Goal: Task Accomplishment & Management: Manage account settings

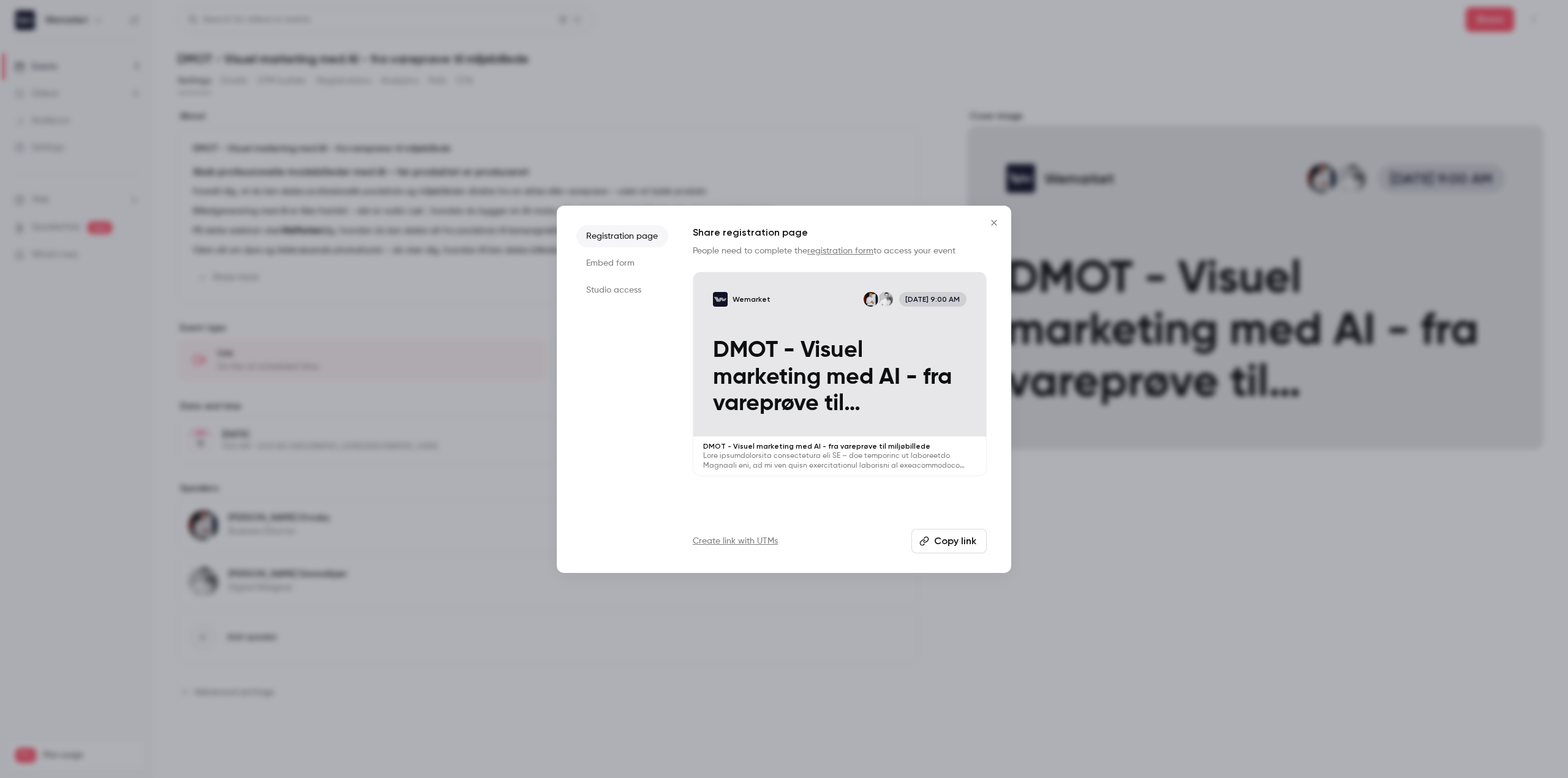
drag, startPoint x: 996, startPoint y: 221, endPoint x: 981, endPoint y: 228, distance: 16.6
click at [996, 221] on icon "Close" at bounding box center [994, 223] width 15 height 10
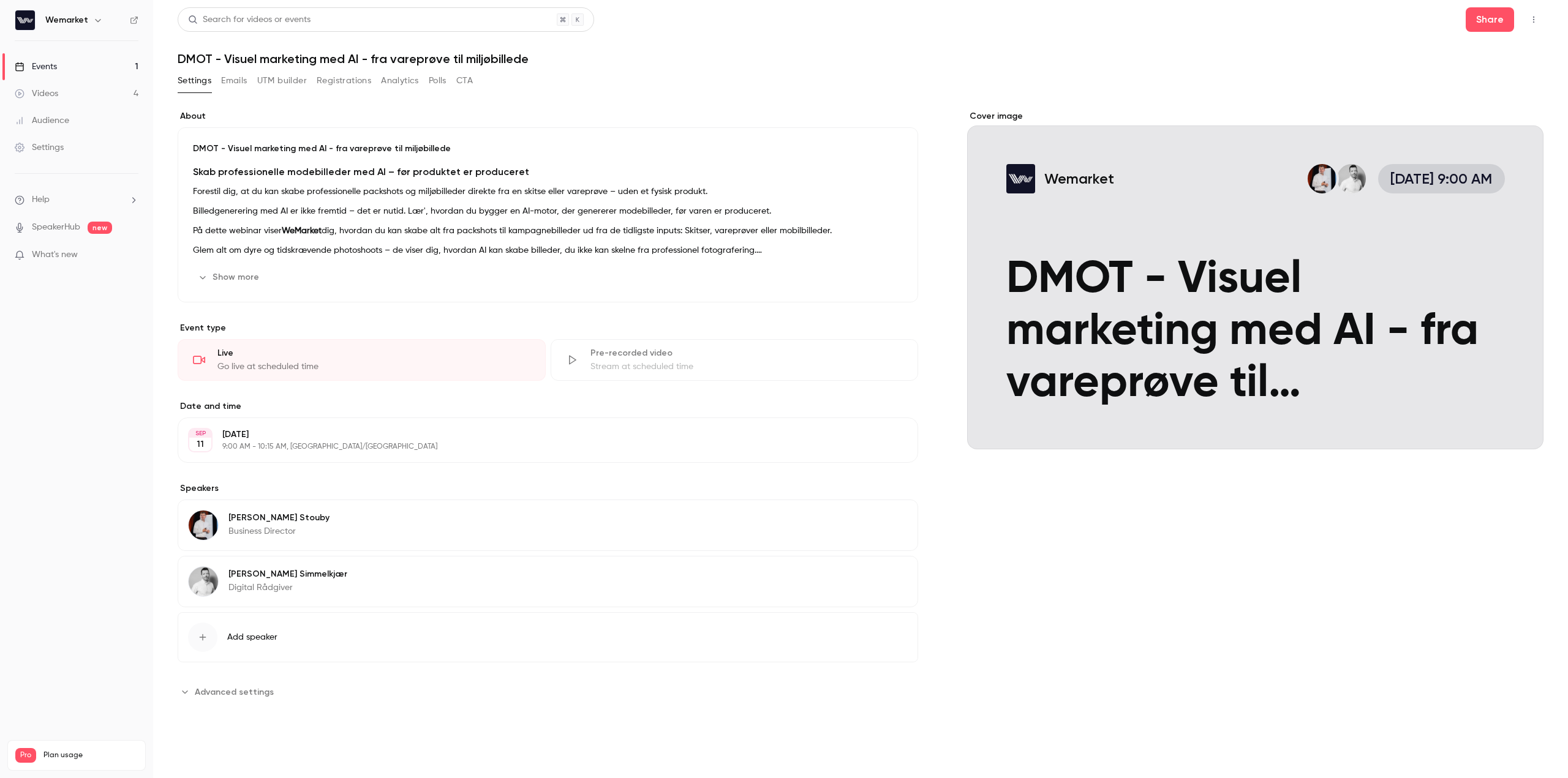
click at [853, 95] on div "Settings Emails UTM builder Registrations Analytics Polls CTA" at bounding box center [861, 83] width 1366 height 25
click at [1390, 344] on div "Cover image" at bounding box center [1255, 279] width 576 height 339
click at [0, 0] on input "Wemarket [DATE] 9:00 AM DMOT - Visuel marketing med AI - fra vareprøve til milj…" at bounding box center [0, 0] width 0 height 0
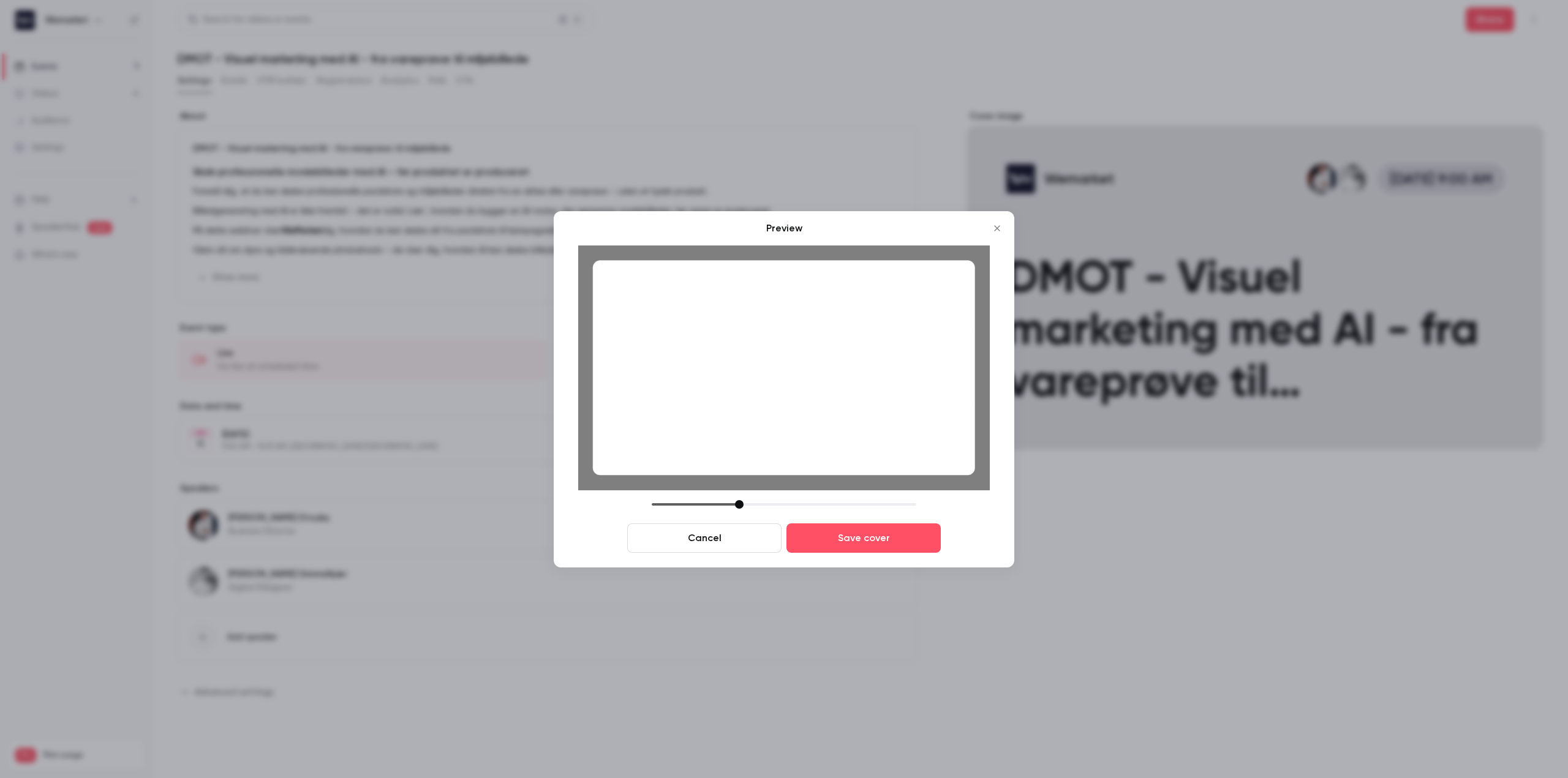
drag, startPoint x: 855, startPoint y: 404, endPoint x: 846, endPoint y: 419, distance: 17.5
click at [846, 419] on div at bounding box center [784, 368] width 383 height 215
drag, startPoint x: 743, startPoint y: 504, endPoint x: 748, endPoint y: 497, distance: 8.6
click at [748, 497] on div "Preview Cancel Save cover" at bounding box center [784, 388] width 411 height 332
click at [741, 507] on div at bounding box center [741, 505] width 9 height 9
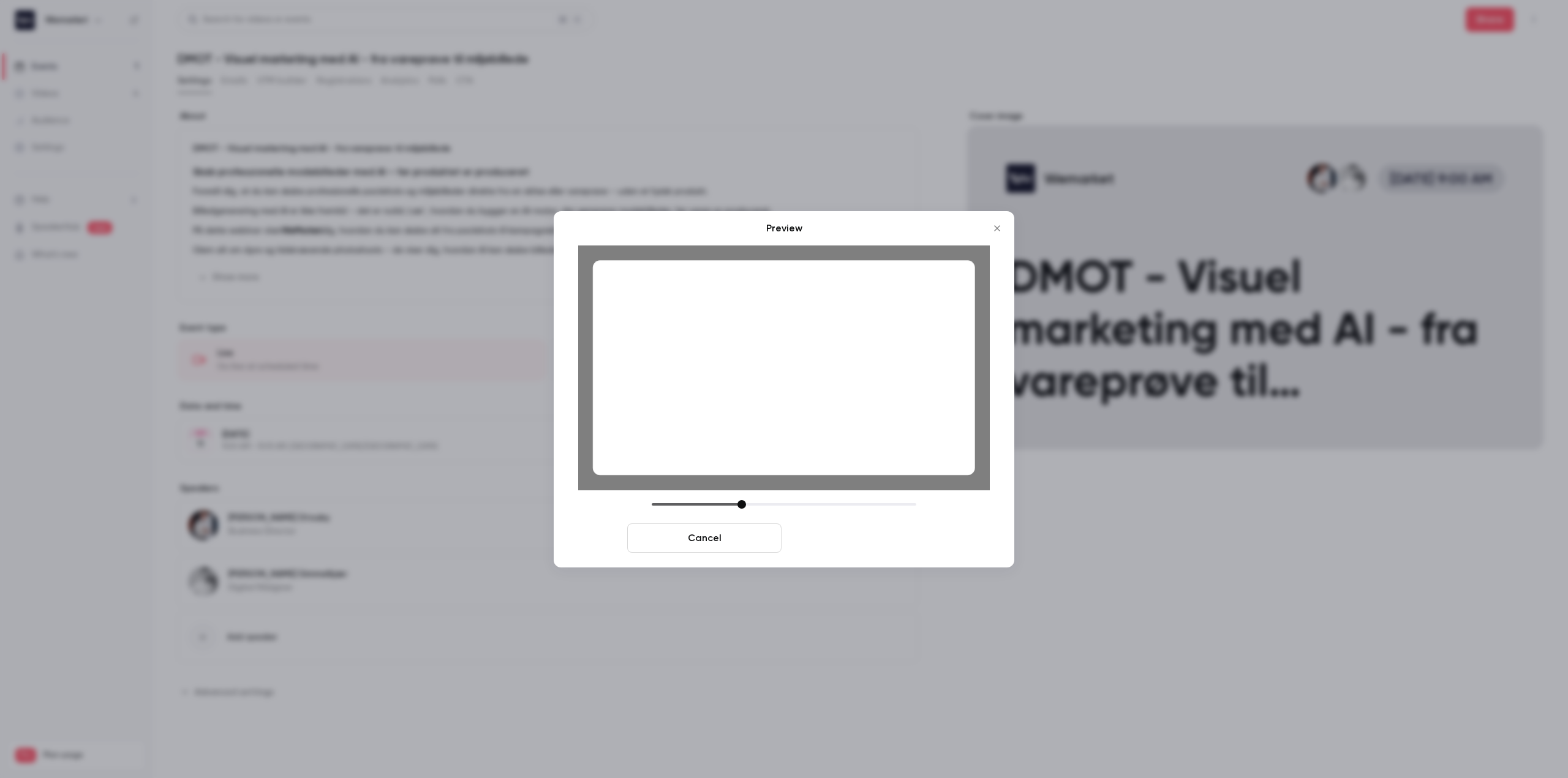
click at [874, 550] on button "Save cover" at bounding box center [862, 539] width 154 height 30
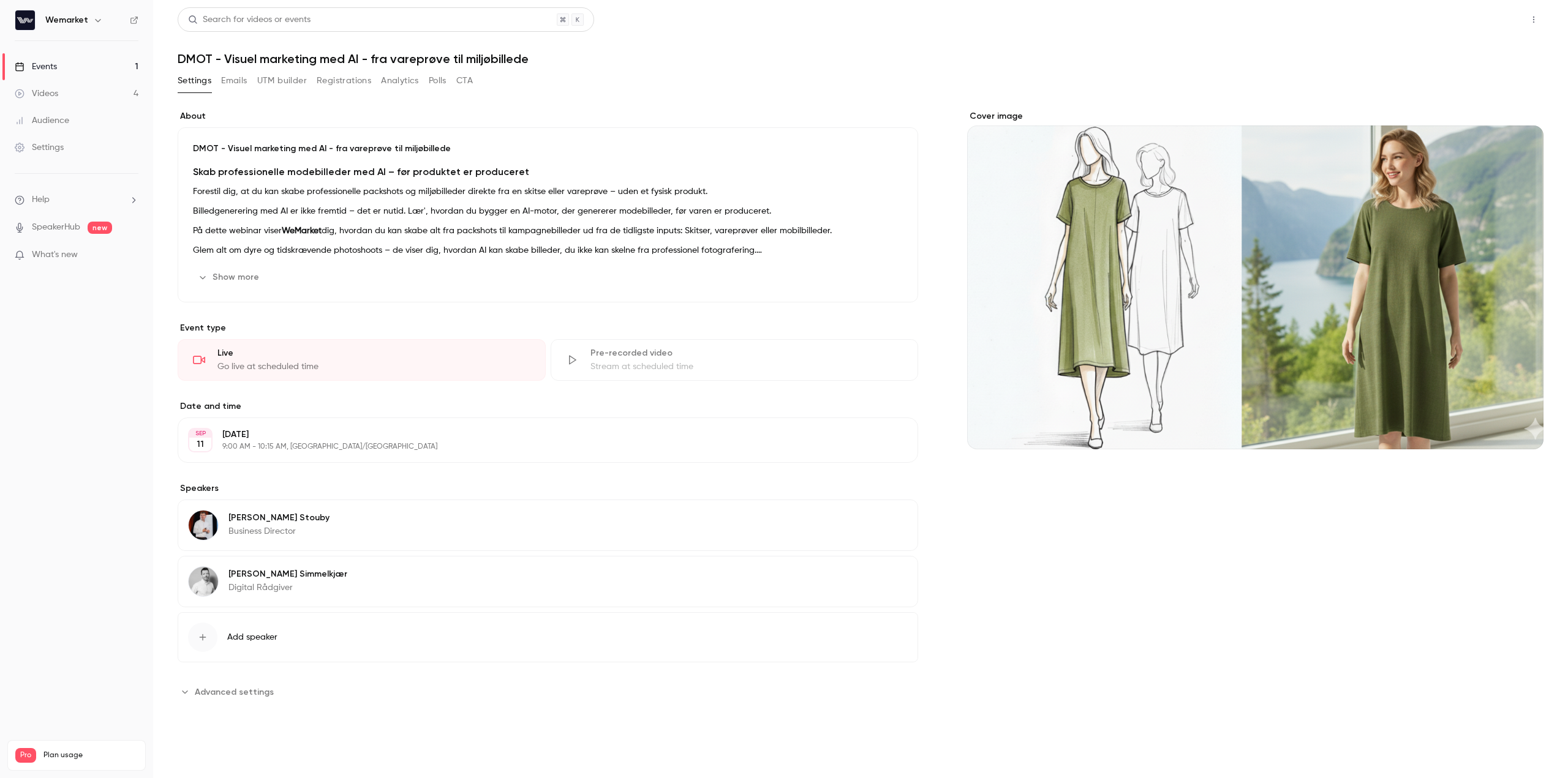
click at [1483, 14] on button "Share" at bounding box center [1490, 19] width 49 height 25
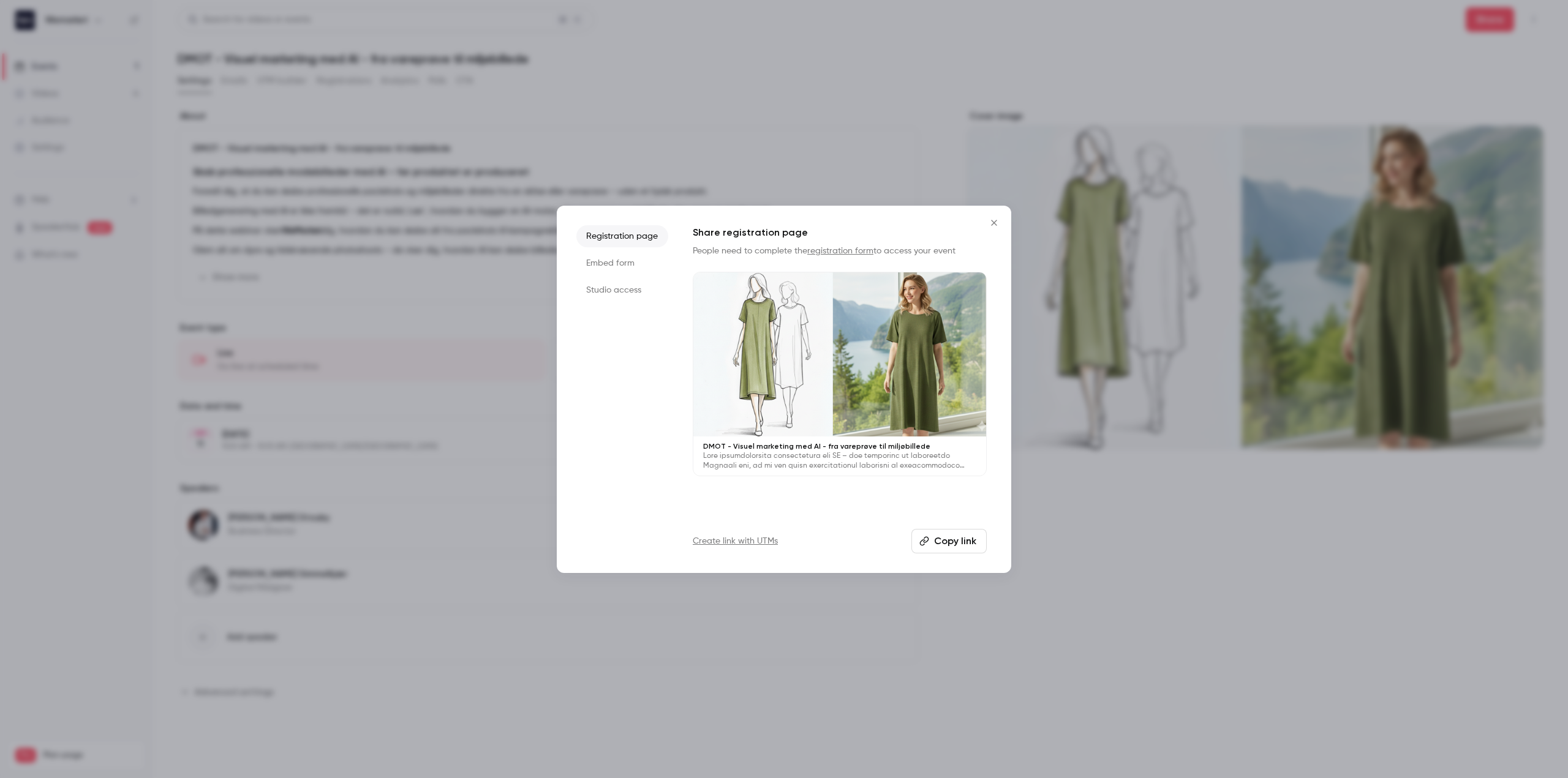
click at [725, 543] on link "Create link with UTMs" at bounding box center [735, 542] width 85 height 12
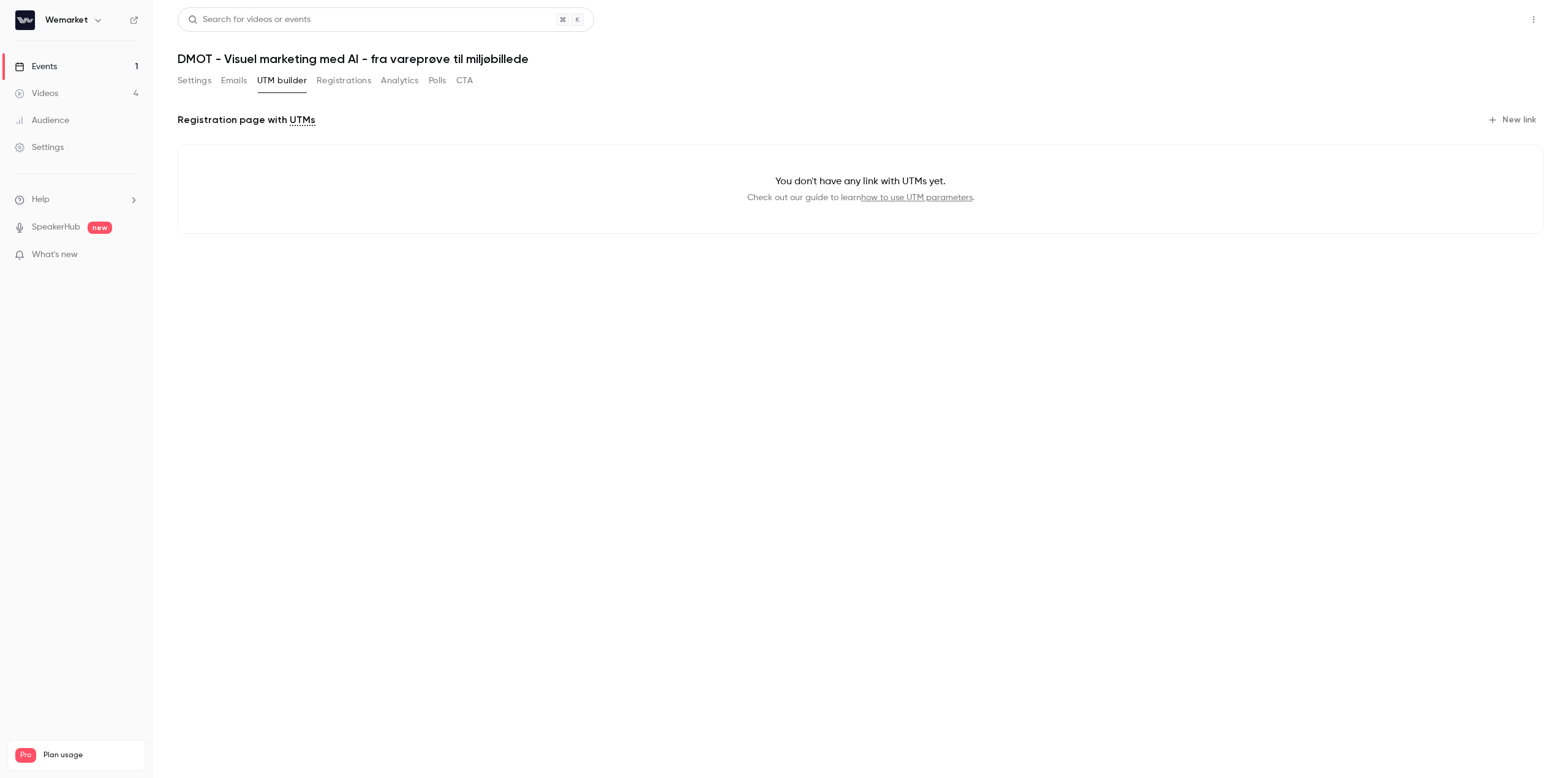
click at [1506, 17] on button "Share" at bounding box center [1490, 19] width 49 height 25
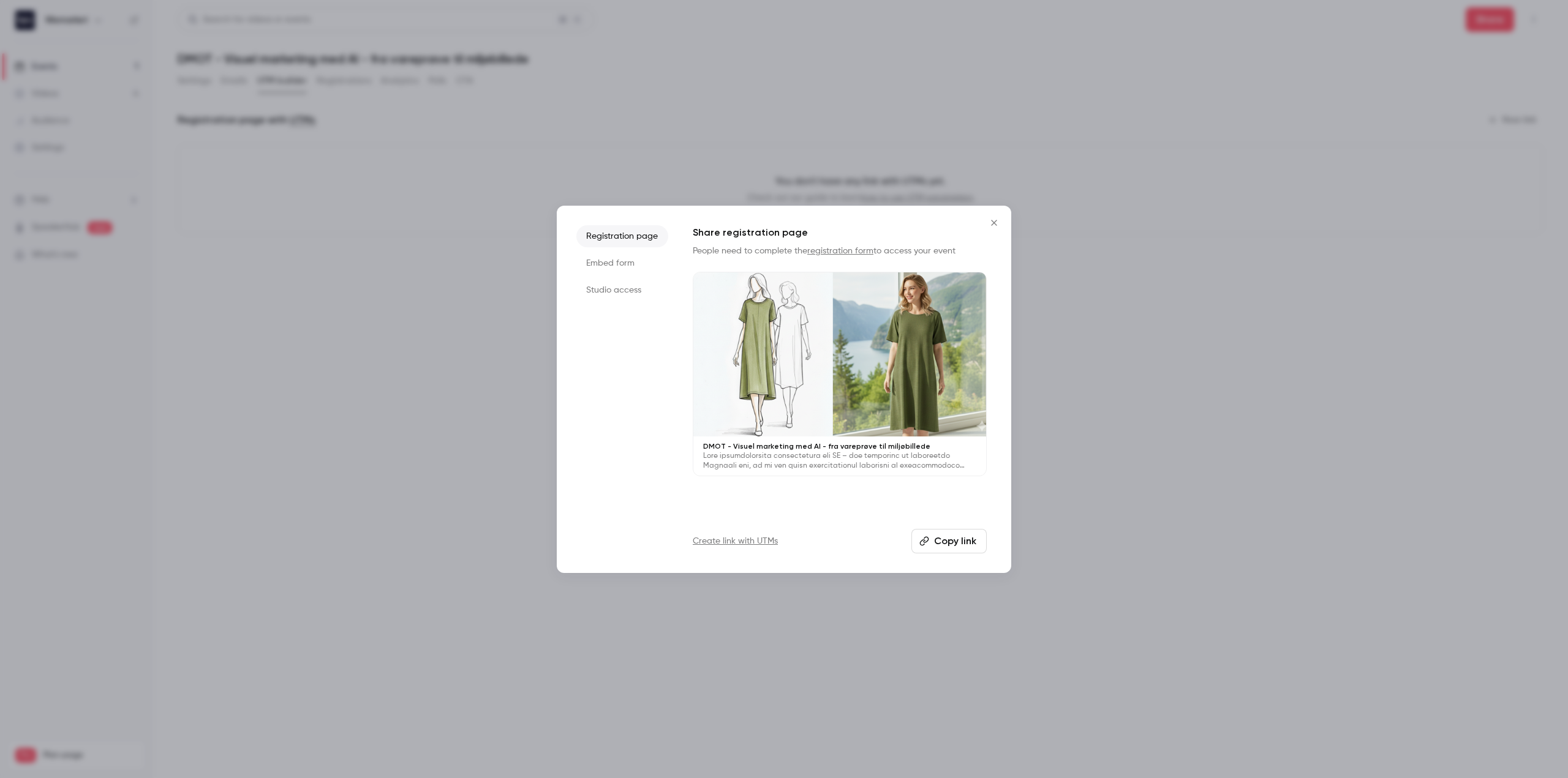
click at [948, 549] on button "Copy link" at bounding box center [949, 542] width 76 height 25
click at [998, 225] on icon "Close" at bounding box center [994, 223] width 15 height 10
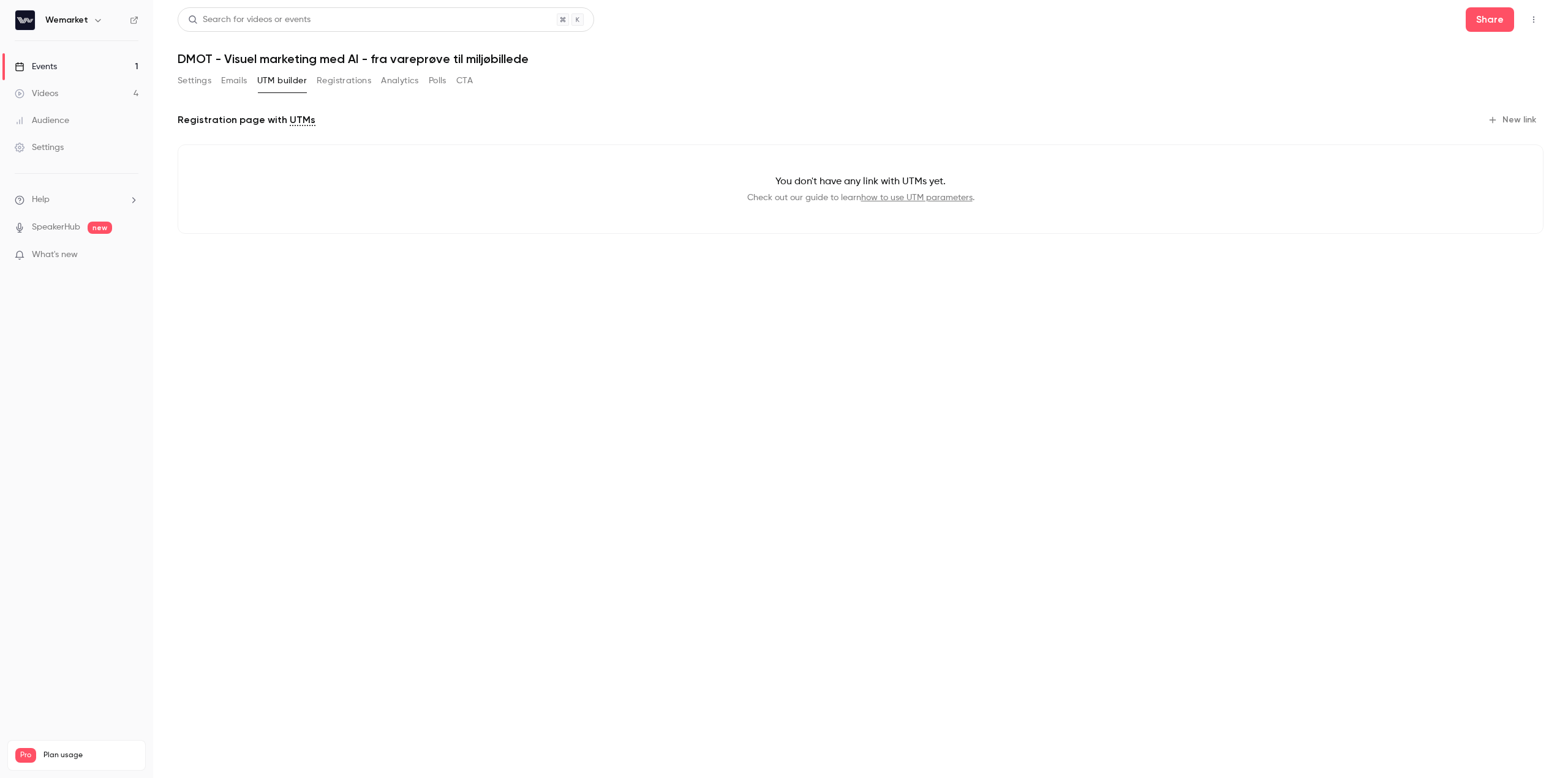
click at [187, 80] on button "Settings" at bounding box center [195, 81] width 34 height 20
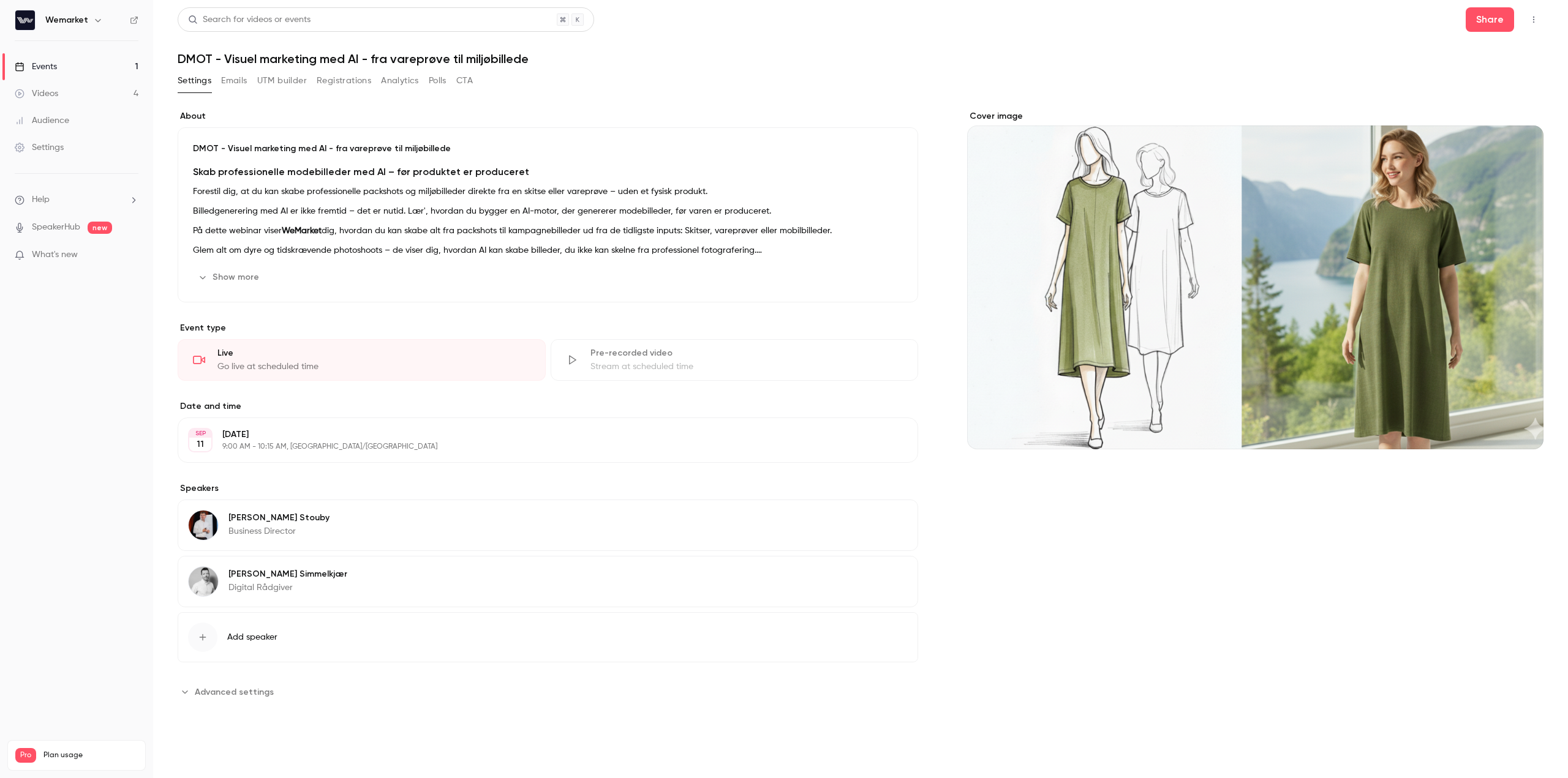
click at [1326, 245] on div "Cover image" at bounding box center [1255, 279] width 576 height 339
click at [0, 0] on input "Cover image" at bounding box center [0, 0] width 0 height 0
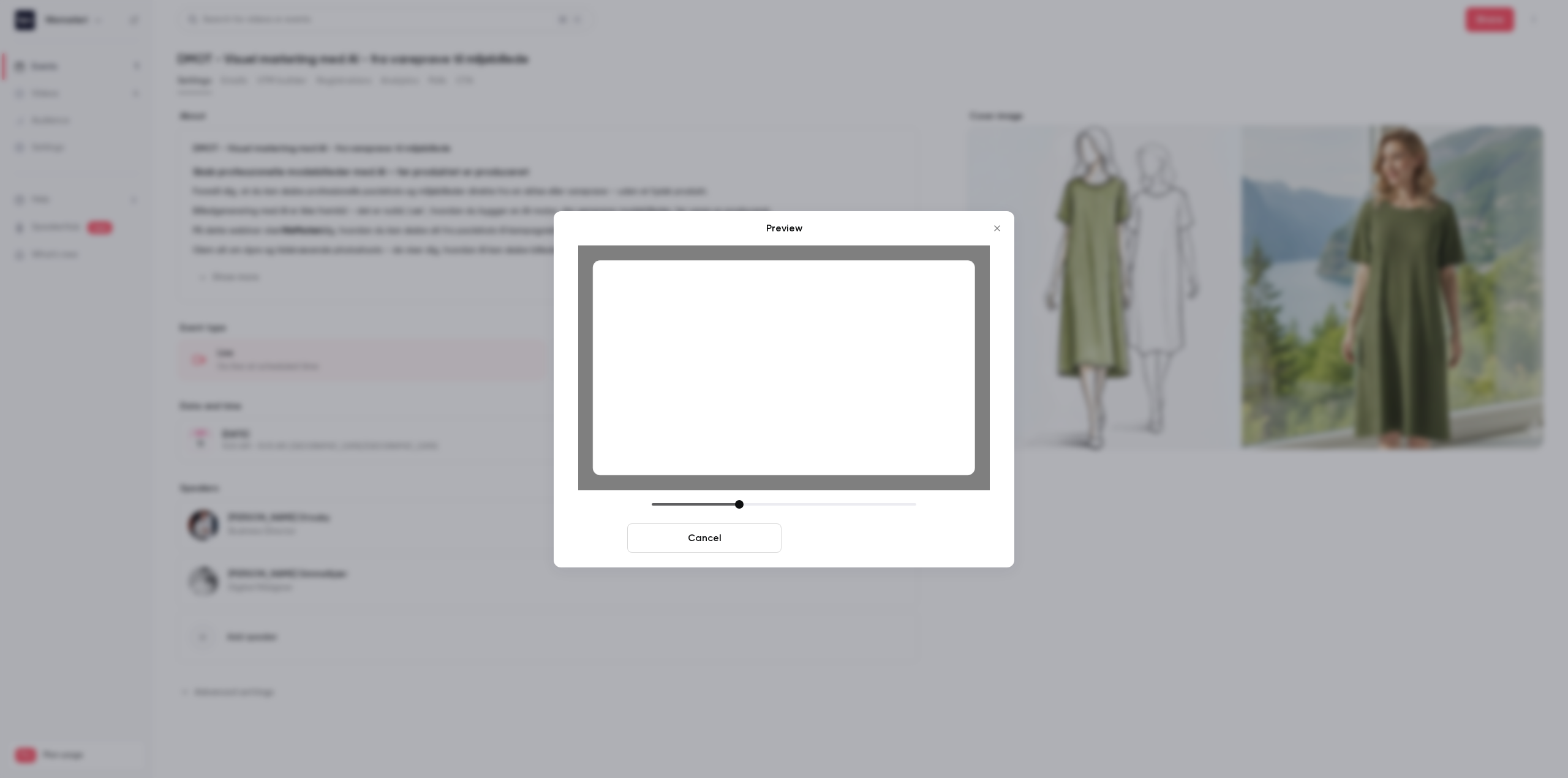
click at [860, 541] on button "Save cover" at bounding box center [862, 539] width 154 height 30
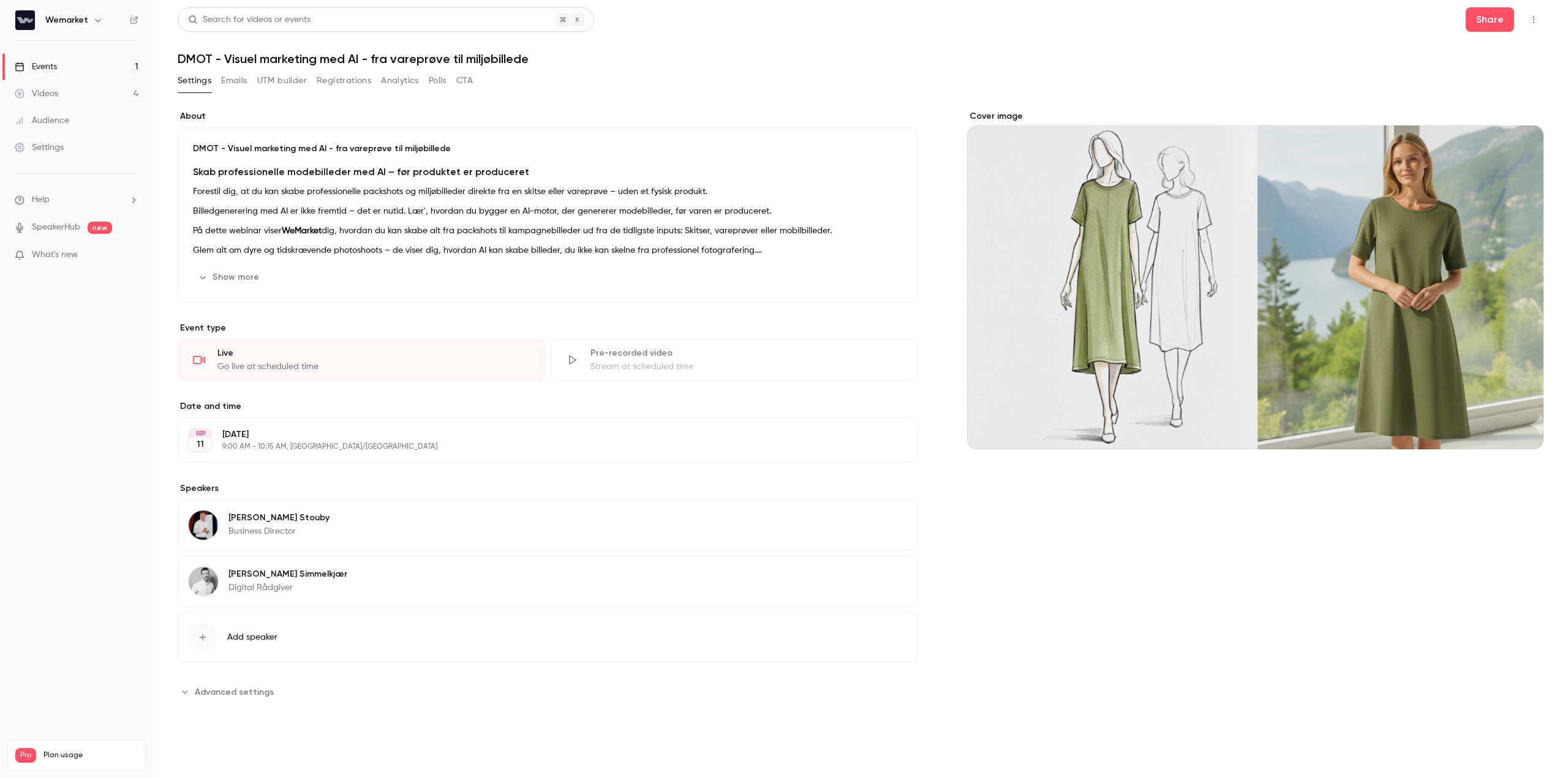
click at [232, 77] on button "Emails" at bounding box center [235, 81] width 26 height 20
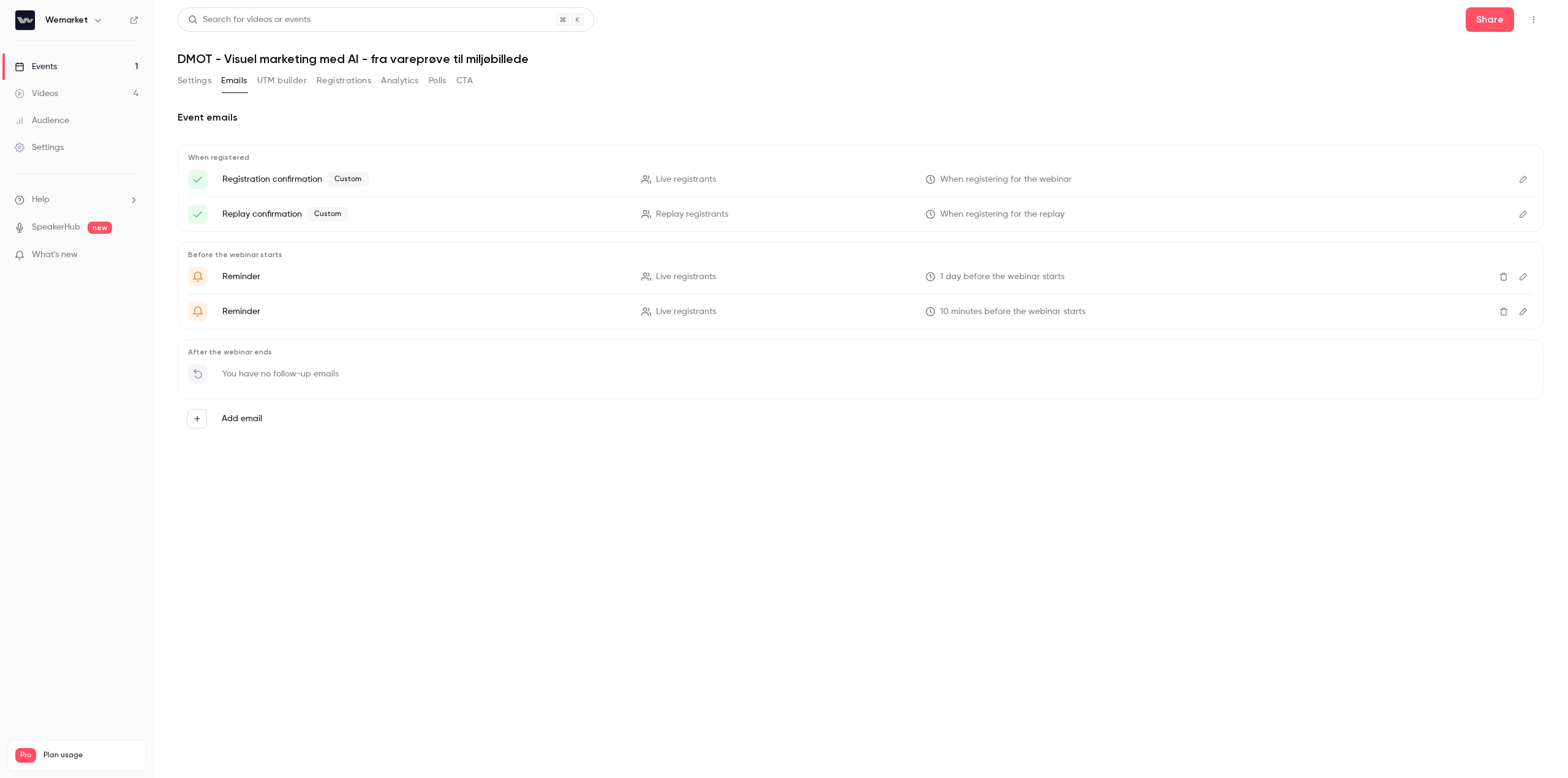
click at [353, 90] on div "Settings Emails UTM builder Registrations Analytics Polls CTA" at bounding box center [325, 83] width 295 height 25
click at [352, 82] on button "Registrations" at bounding box center [344, 81] width 55 height 20
